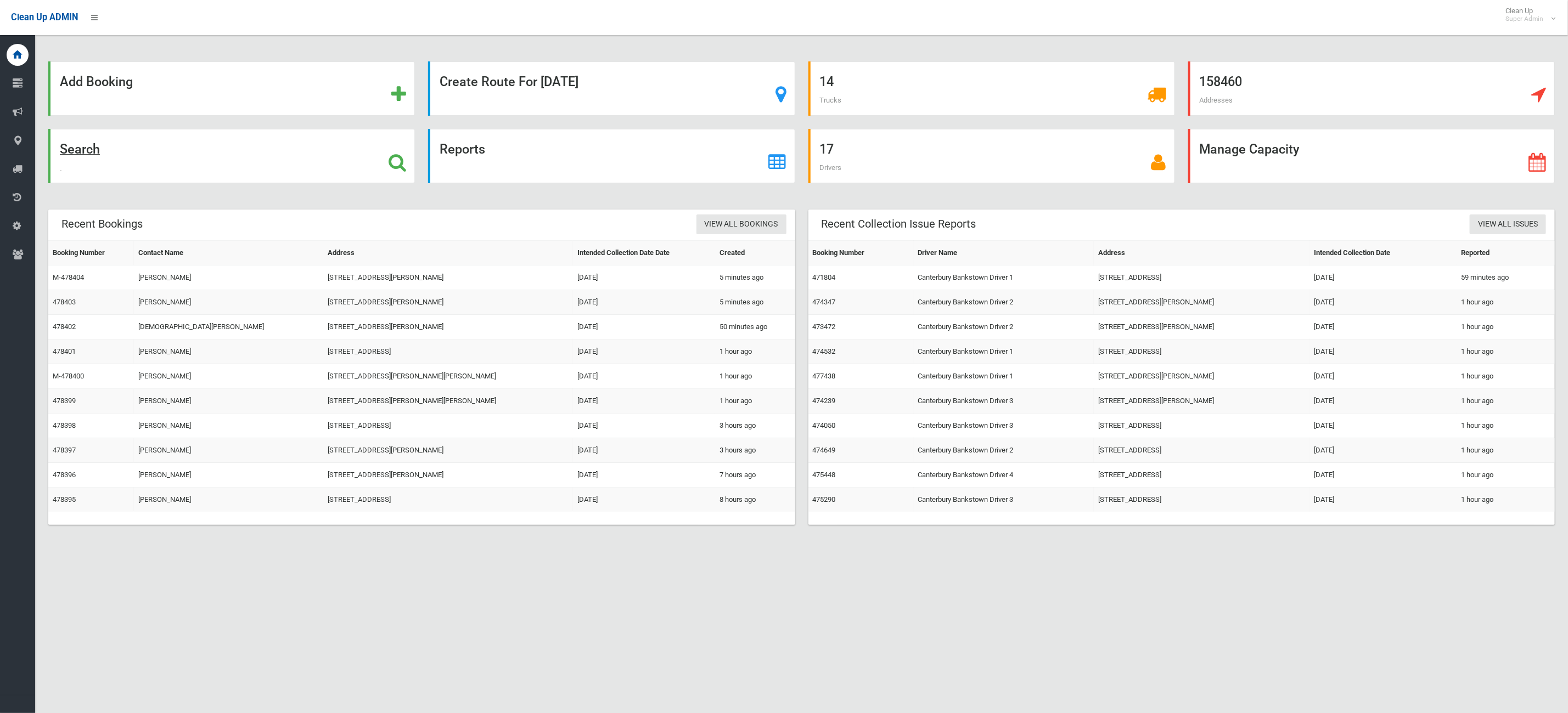
click at [150, 175] on div "Search" at bounding box center [232, 156] width 367 height 54
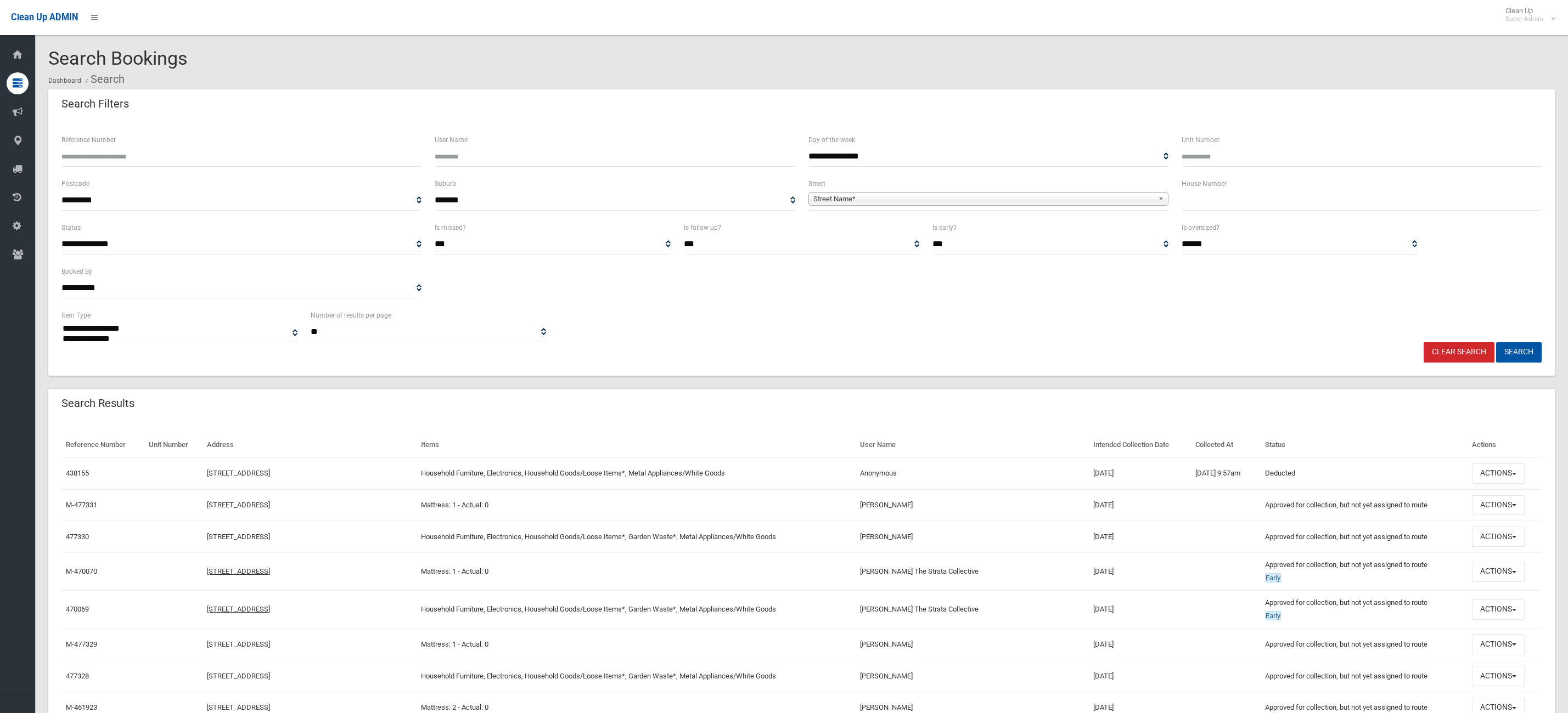
select select
type input "******"
click at [1496, 342] on button "Search" at bounding box center [1519, 352] width 46 height 20
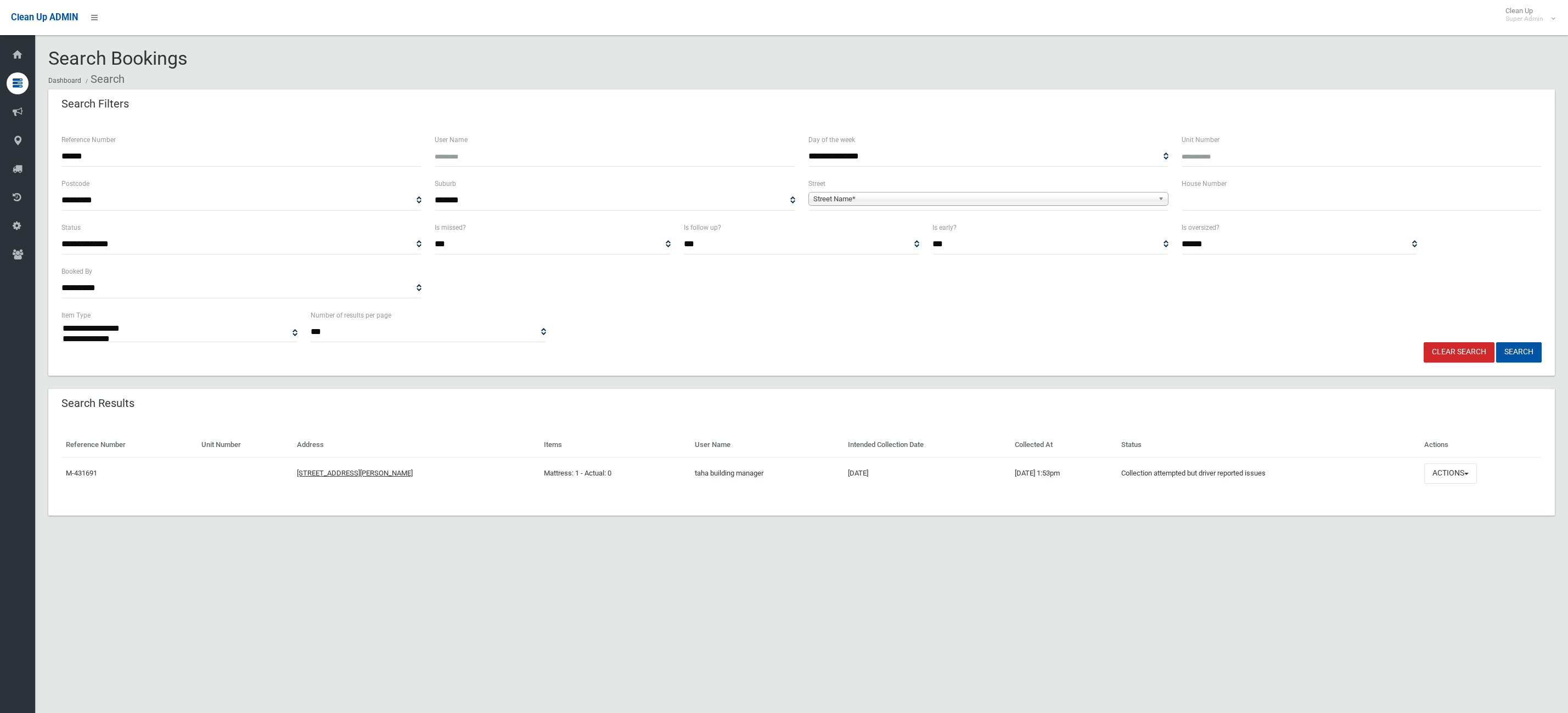
select select
click at [1477, 473] on button "Actions" at bounding box center [1450, 473] width 52 height 20
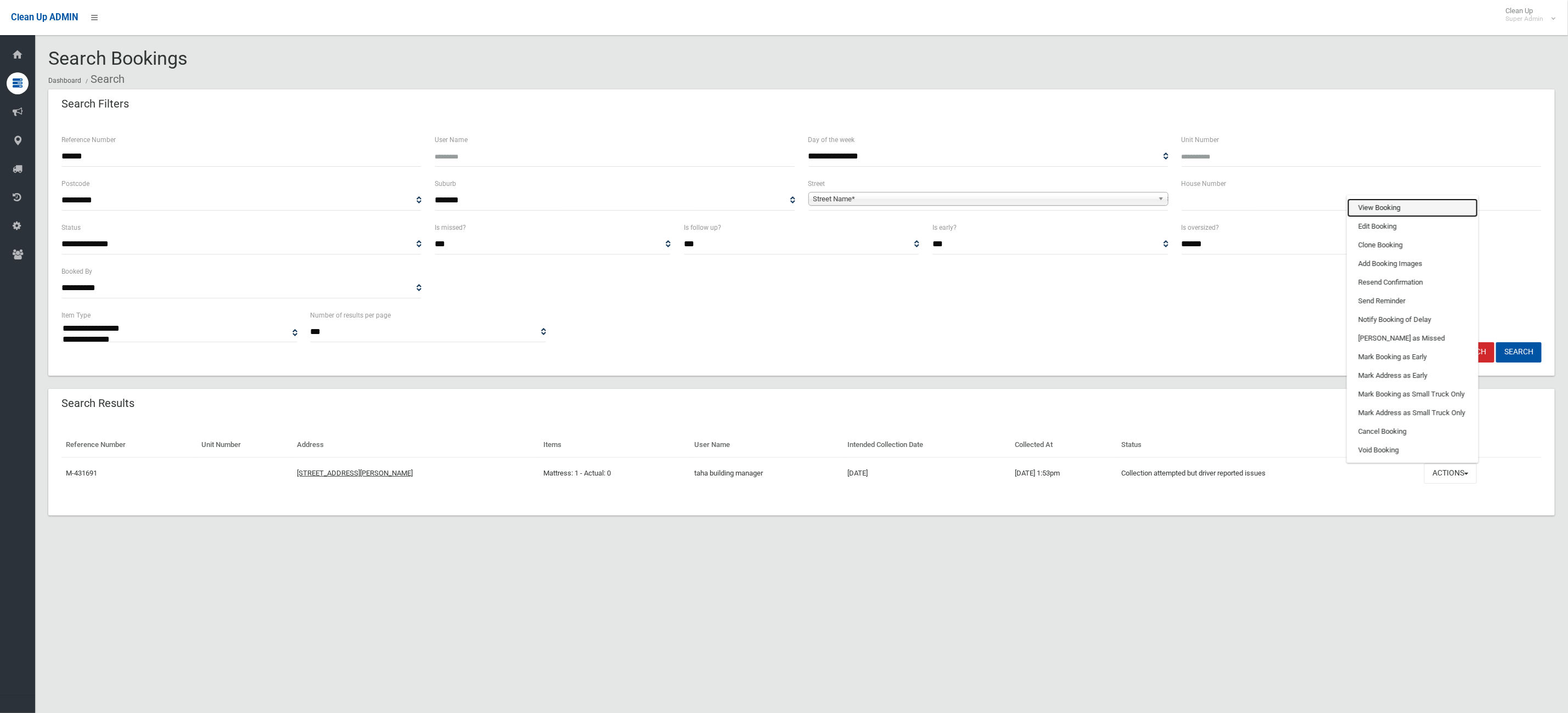
click at [1395, 214] on link "View Booking" at bounding box center [1412, 208] width 130 height 19
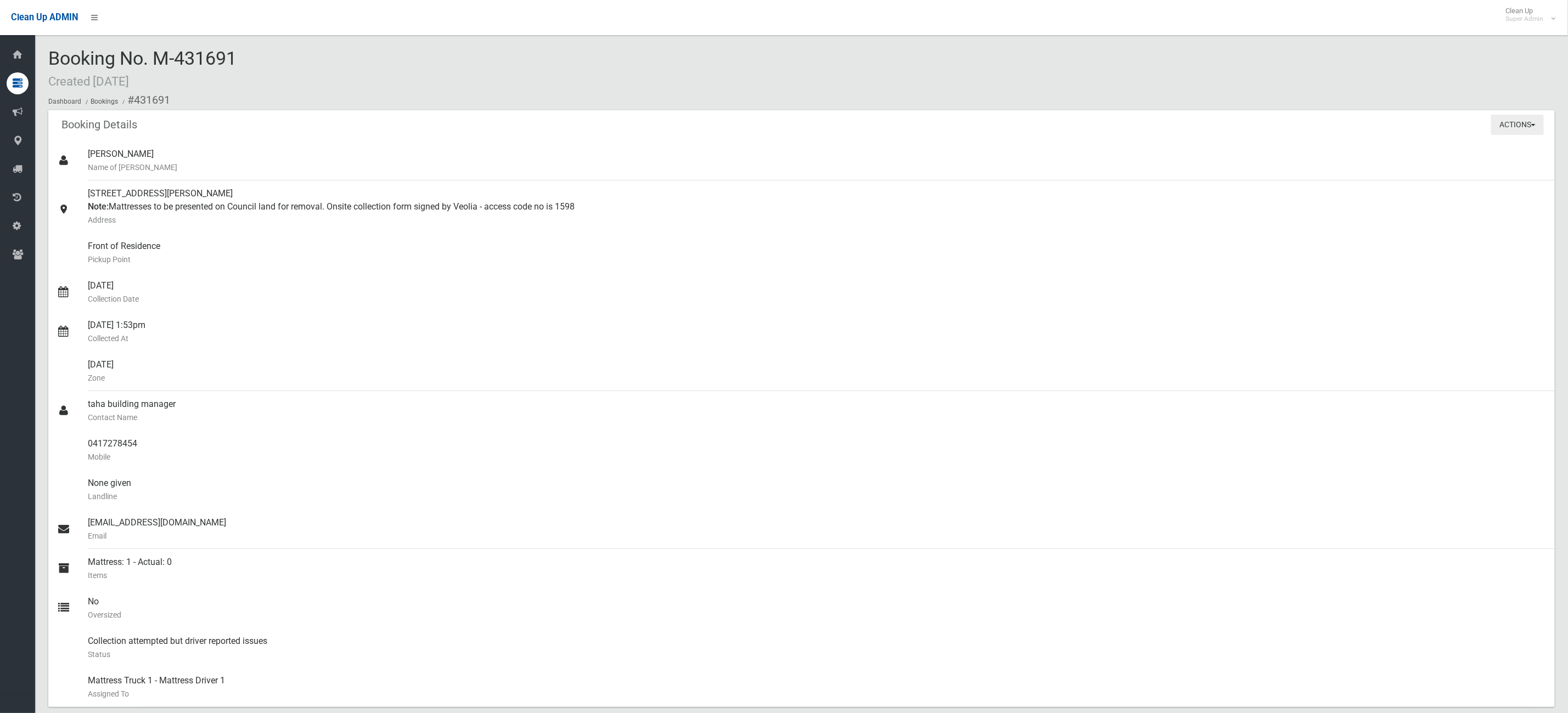
click at [1499, 130] on button "Actions" at bounding box center [1517, 125] width 52 height 20
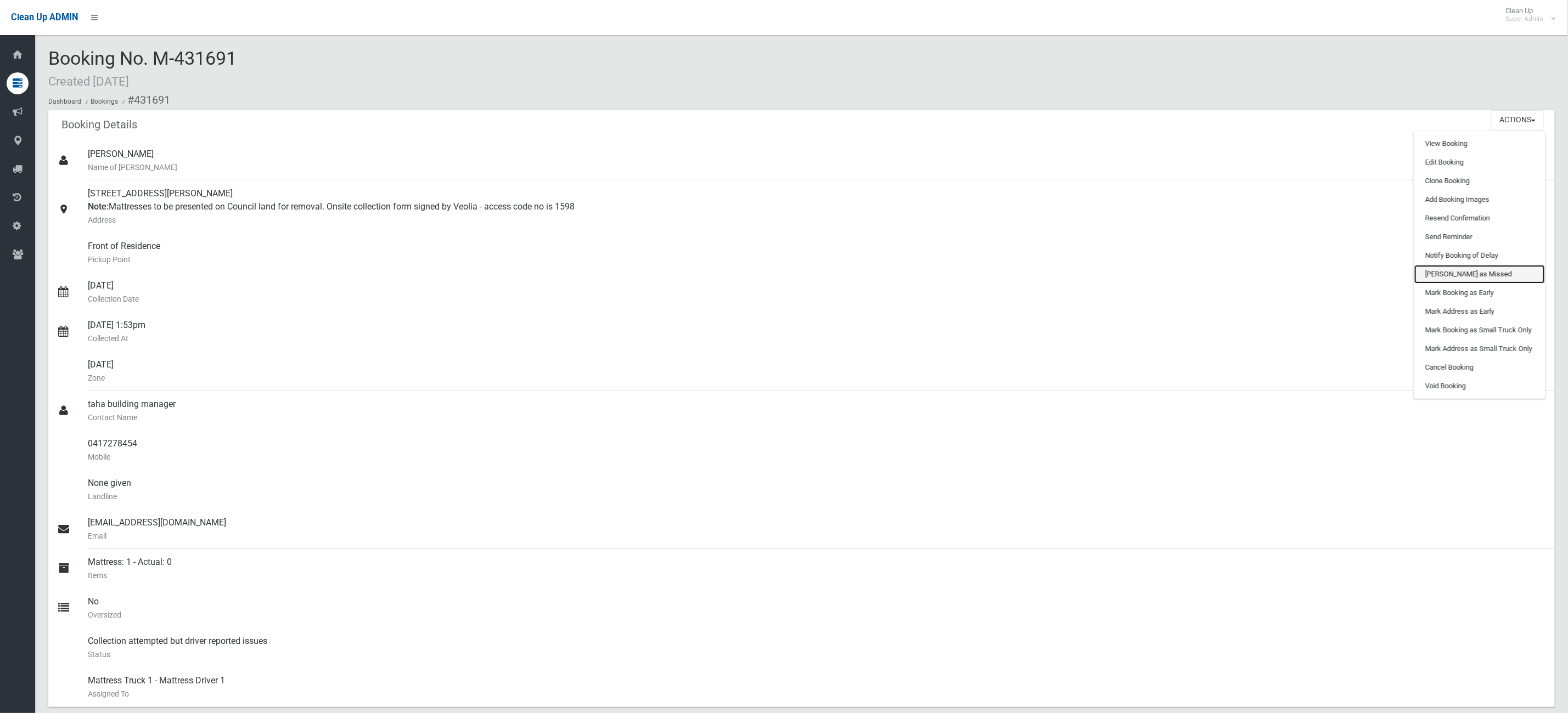
click at [1473, 265] on link "[PERSON_NAME] as Missed" at bounding box center [1479, 275] width 130 height 19
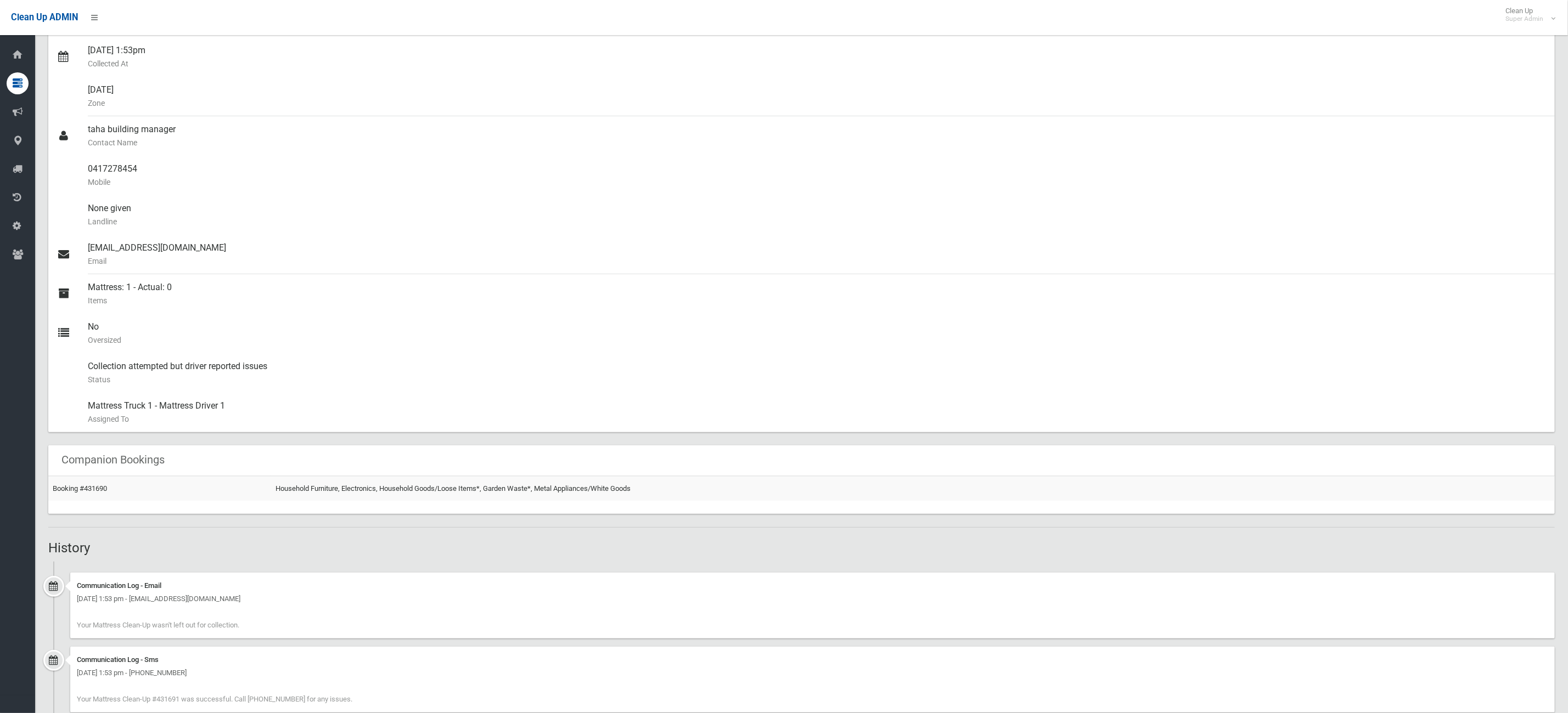
scroll to position [247, 0]
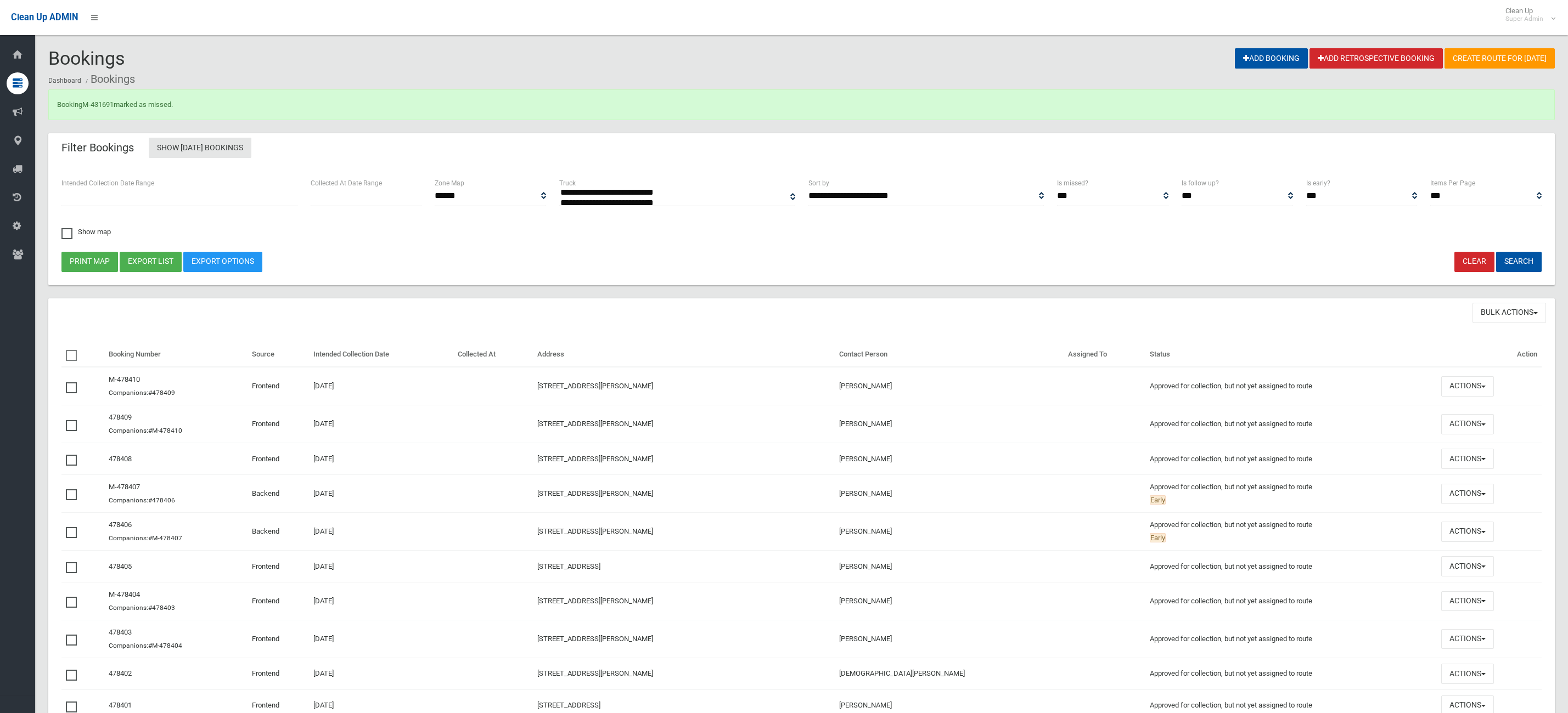
select select
